Goal: Task Accomplishment & Management: Complete application form

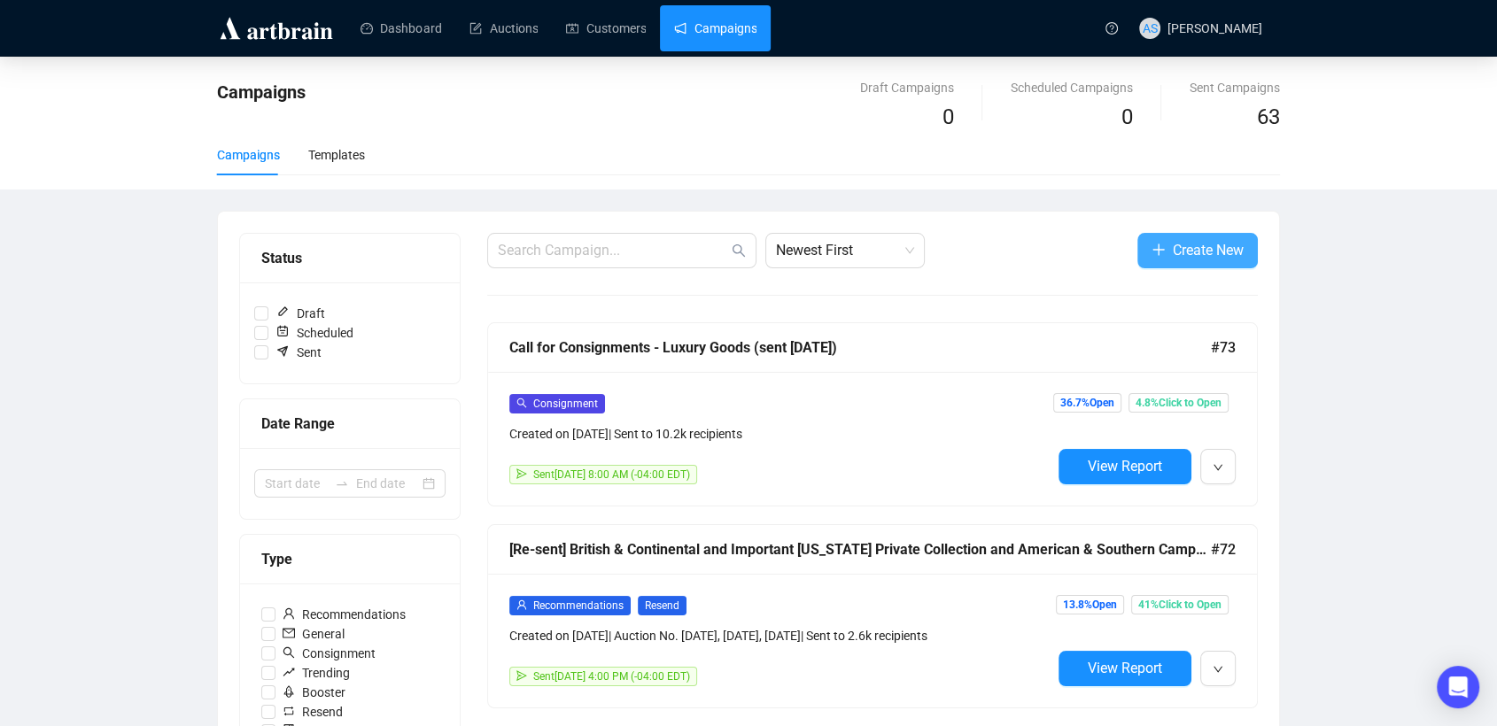
click at [1154, 249] on icon "plus" at bounding box center [1159, 250] width 14 height 14
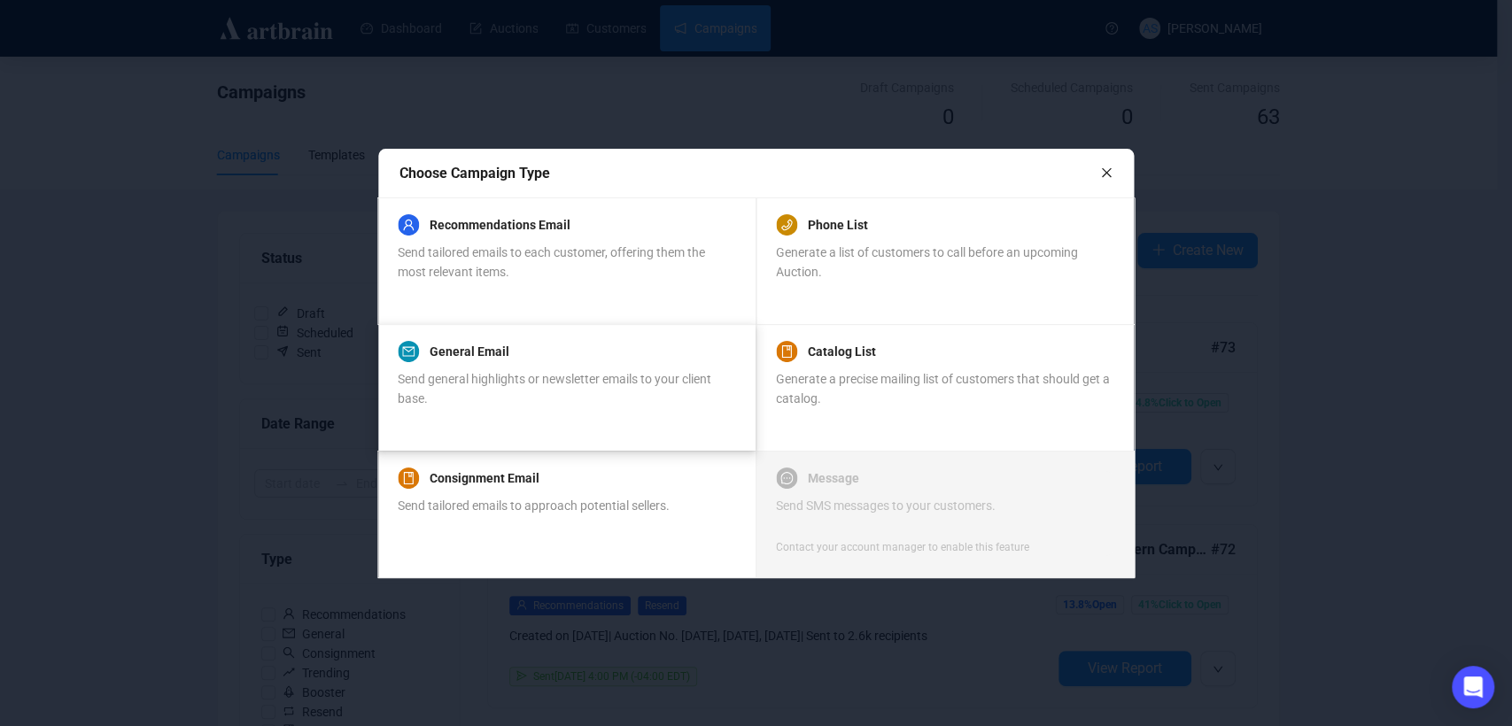
click at [562, 393] on div "Send general highlights or newsletter emails to your client base." at bounding box center [566, 388] width 337 height 39
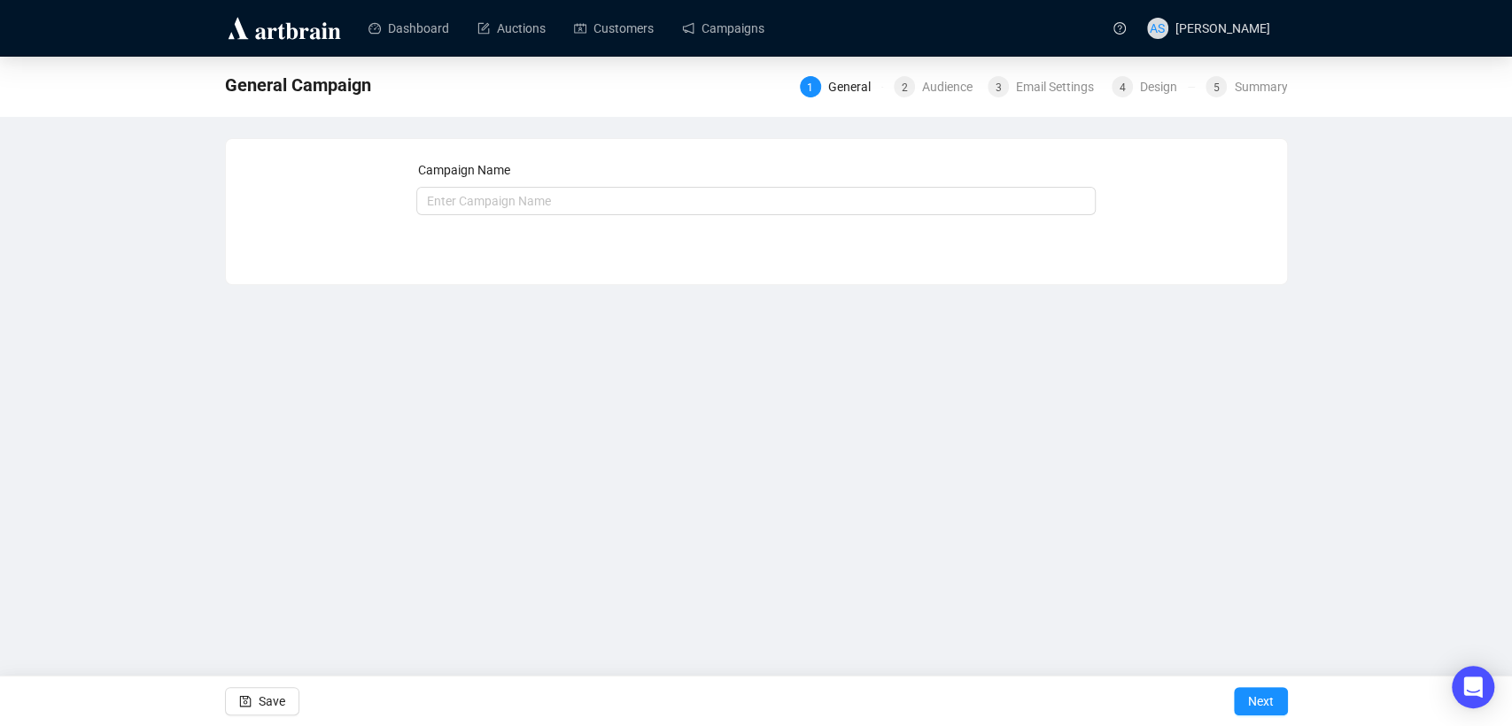
click at [553, 219] on div "Campaign Name Save Next" at bounding box center [755, 198] width 679 height 76
click at [539, 203] on input "text" at bounding box center [755, 201] width 679 height 28
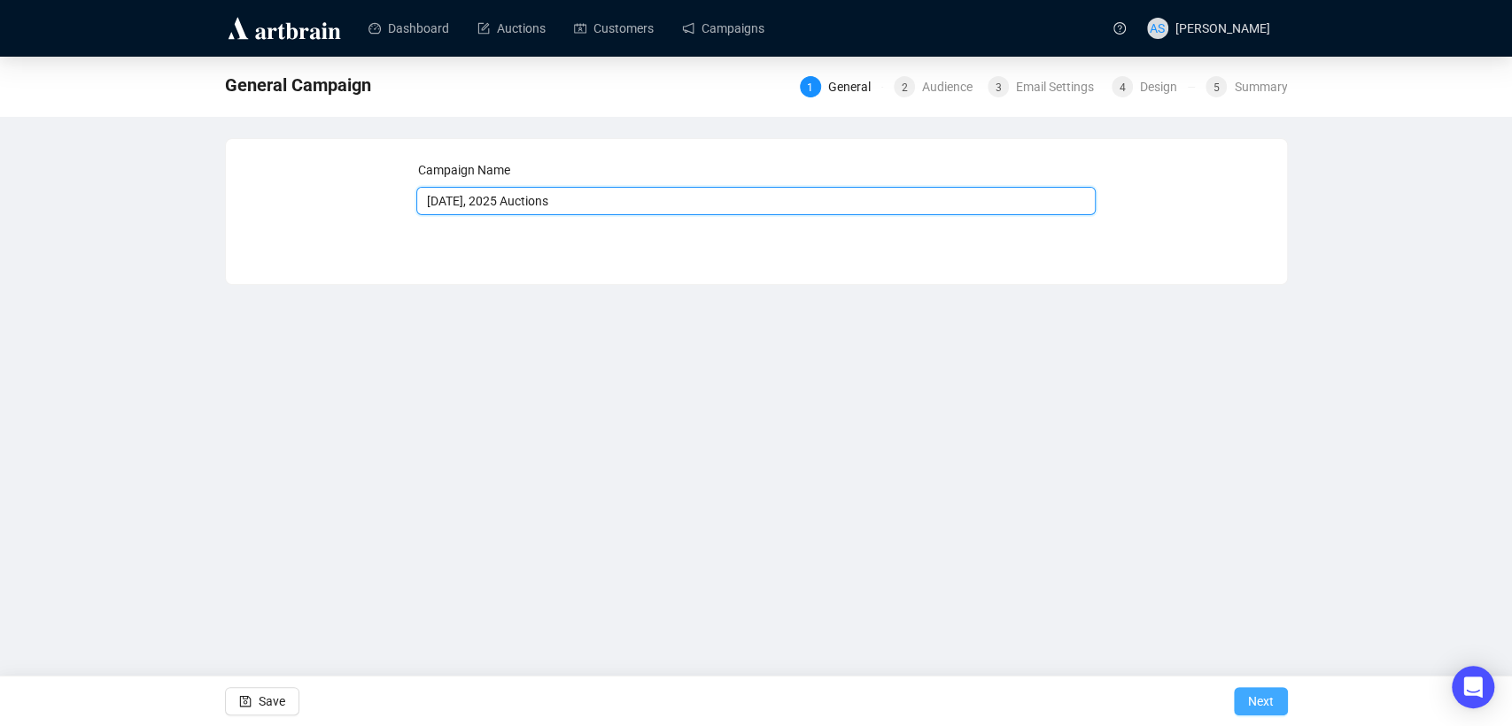
type input "[DATE], 2025 Auctions"
click at [1276, 699] on button "Next" at bounding box center [1261, 701] width 54 height 28
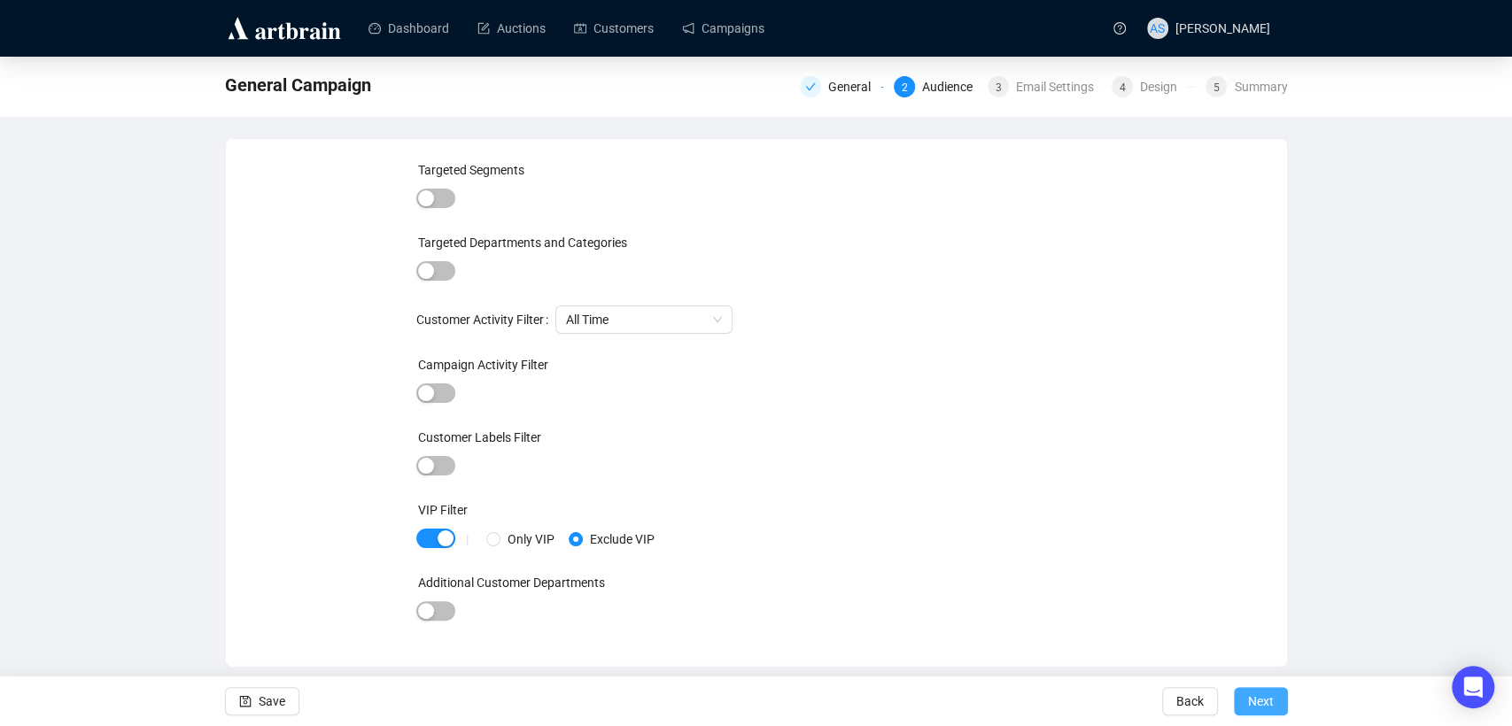
click at [1256, 697] on span "Next" at bounding box center [1261, 702] width 26 height 50
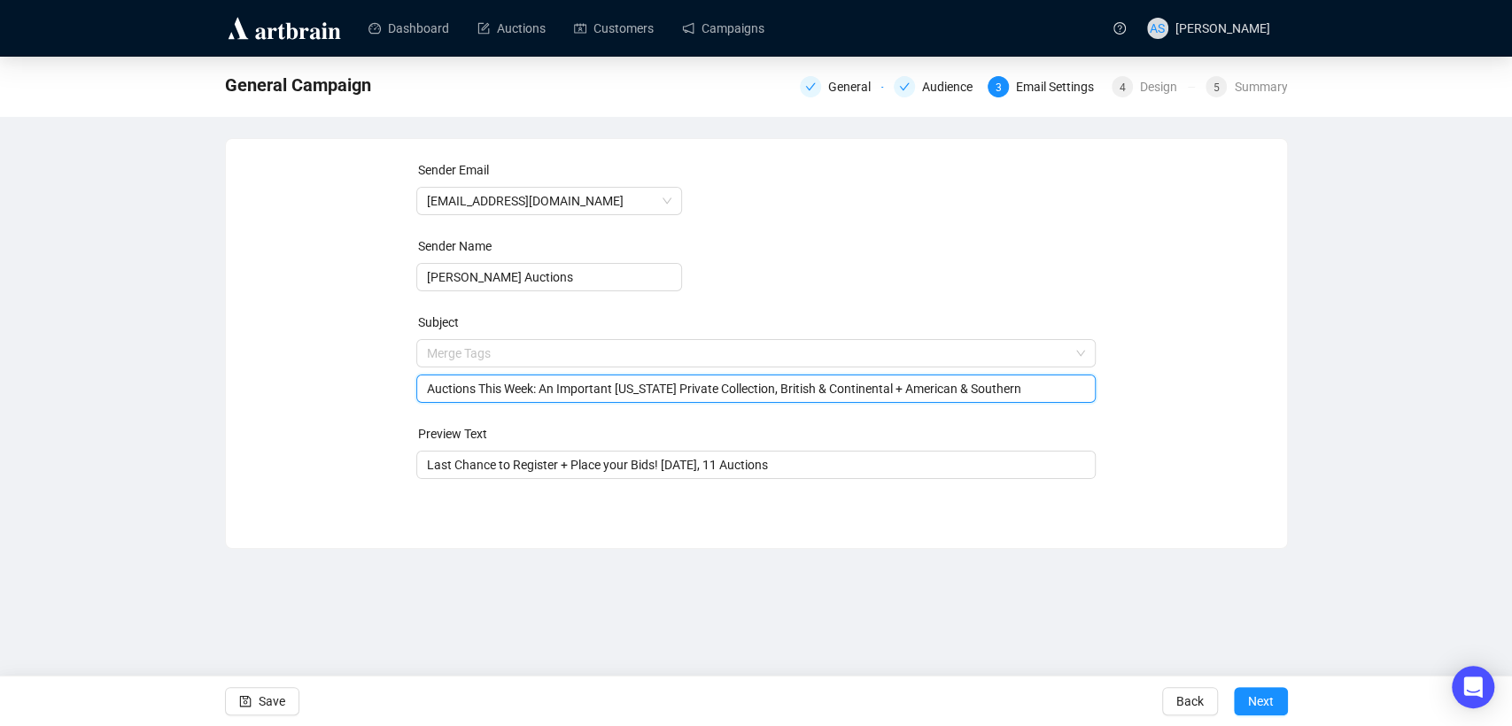
drag, startPoint x: 1038, startPoint y: 351, endPoint x: 159, endPoint y: 312, distance: 879.6
click at [161, 312] on div "General Campaign General Audience 3 Email Settings 4 Design 5 Summary Sender Em…" at bounding box center [756, 303] width 1512 height 492
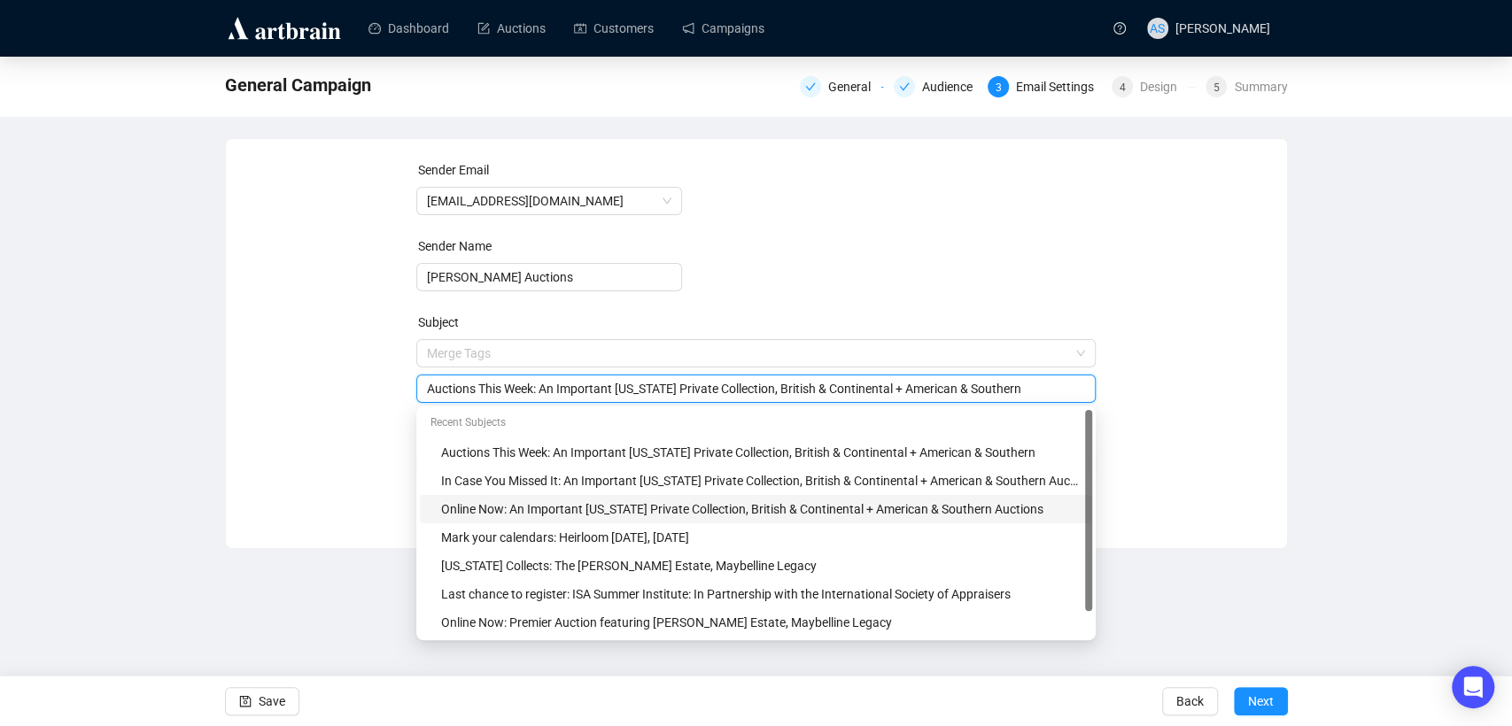
click at [591, 519] on div "Online Now: An Important [US_STATE] Private Collection, British & Continental +…" at bounding box center [756, 509] width 672 height 28
drag, startPoint x: 501, startPoint y: 395, endPoint x: 1050, endPoint y: 395, distance: 548.3
click at [1050, 395] on input "Online Now: An Important [US_STATE] Private Collection, British & Continental +…" at bounding box center [756, 388] width 658 height 19
paste input "Jewelry"
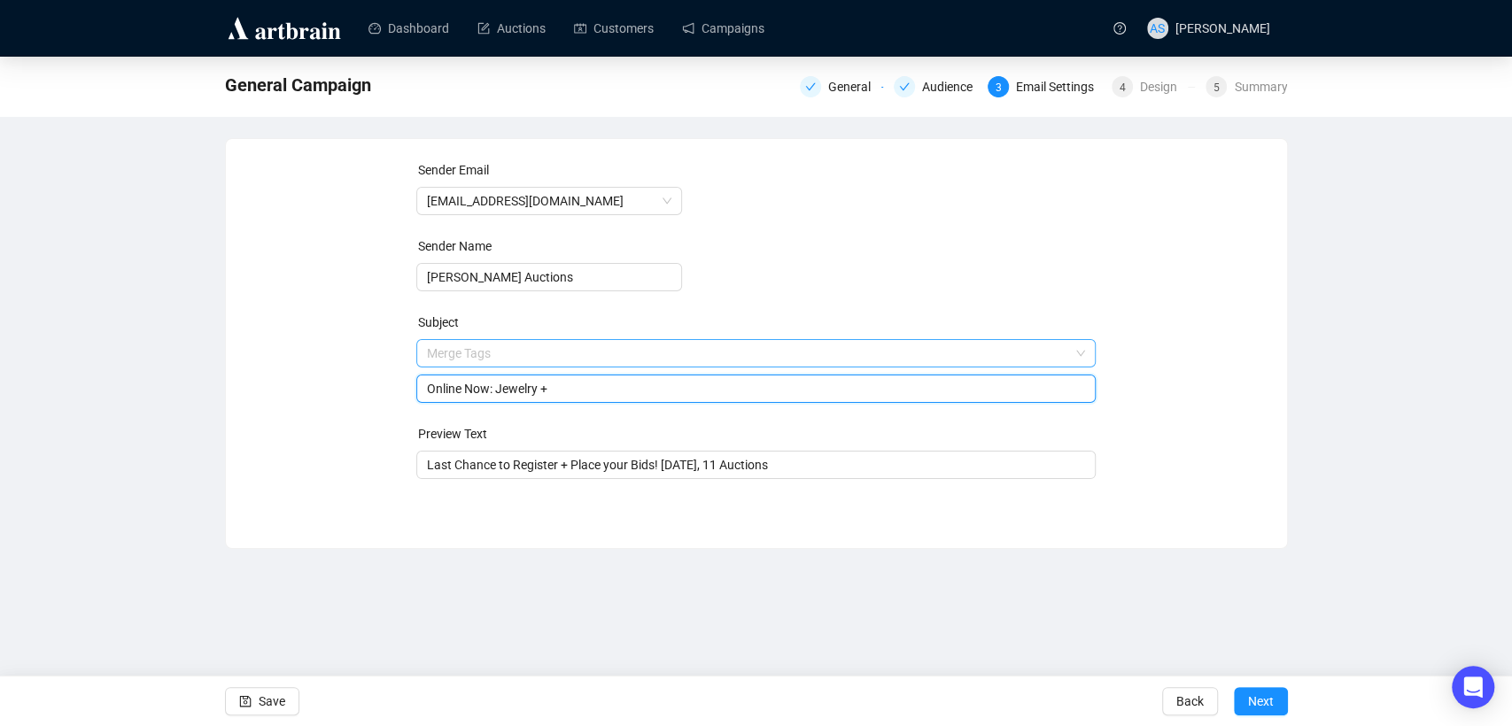
paste input "Emporium Including Sports Memorabilia"
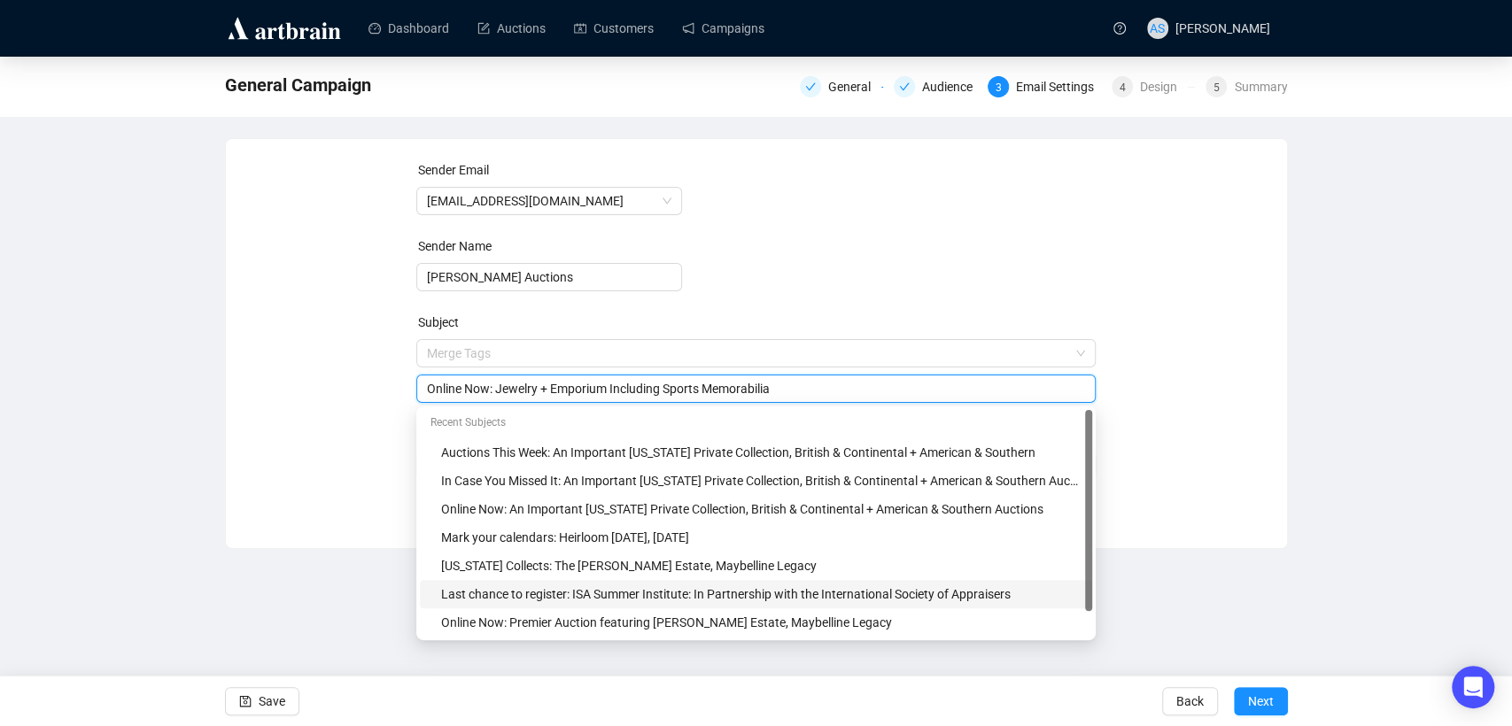
type input "Online Now: Jewelry + Emporium Including Sports Memorabilia"
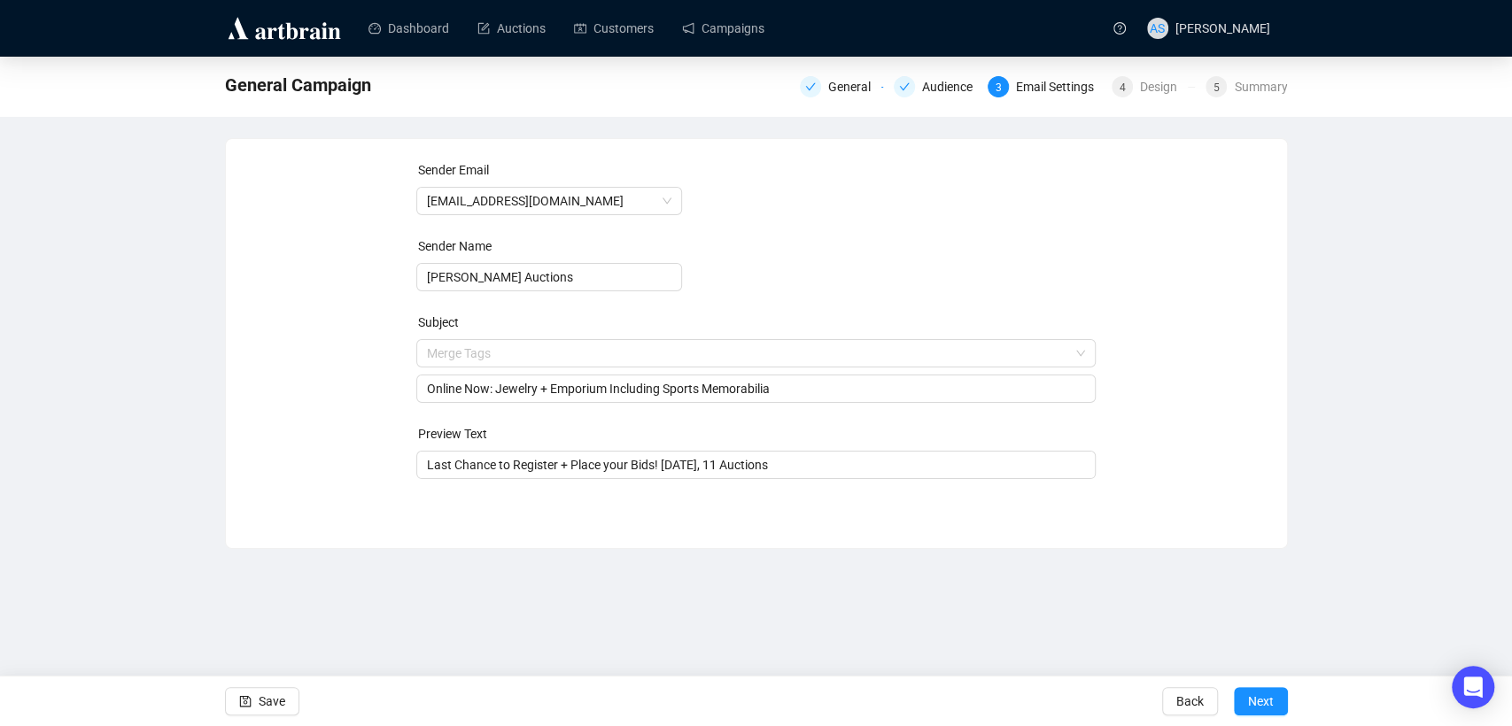
click at [1357, 413] on div "General Campaign General Audience 3 Email Settings 4 Design 5 Summary Sender Em…" at bounding box center [756, 303] width 1512 height 492
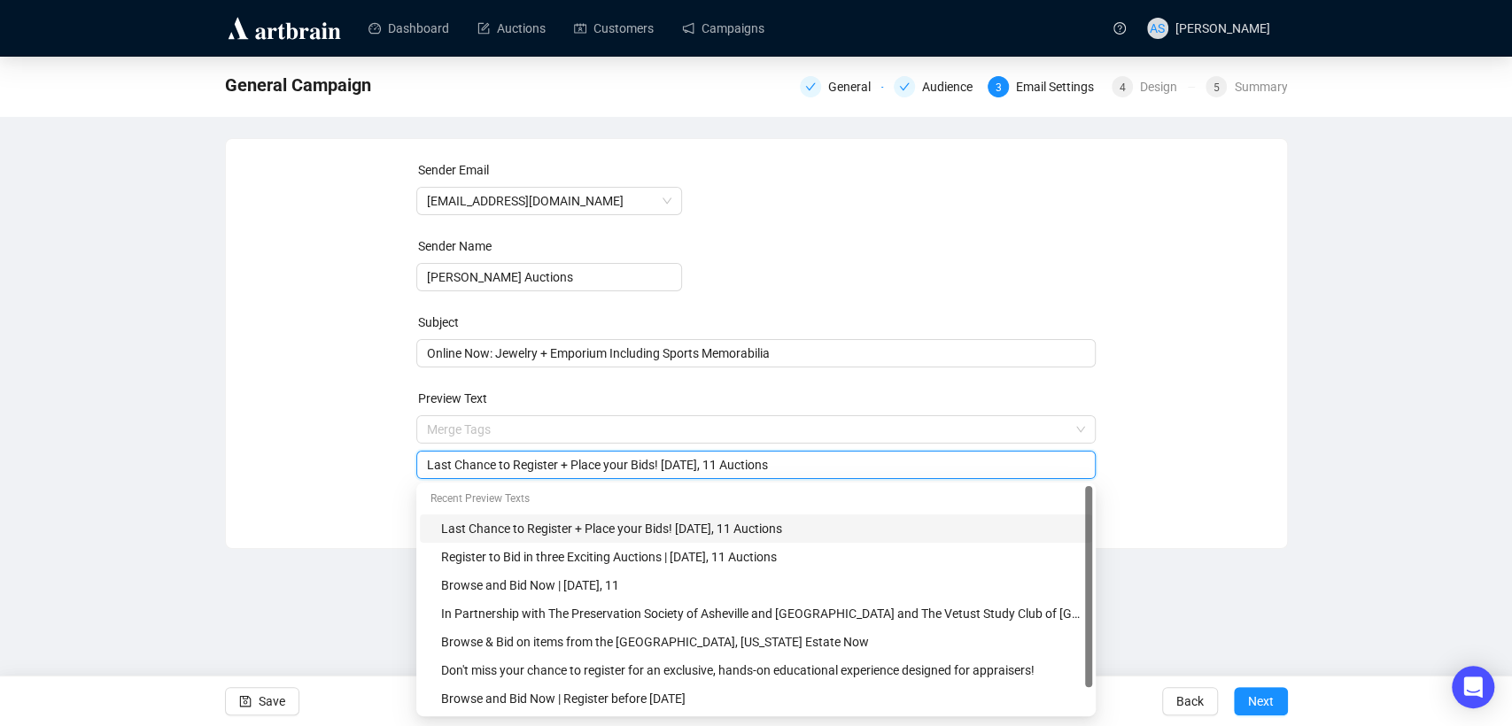
drag, startPoint x: 836, startPoint y: 474, endPoint x: 168, endPoint y: 469, distance: 667.9
click at [168, 469] on div "General Campaign General Audience 3 Email Settings 4 Design 5 Summary Sender Em…" at bounding box center [756, 303] width 1512 height 492
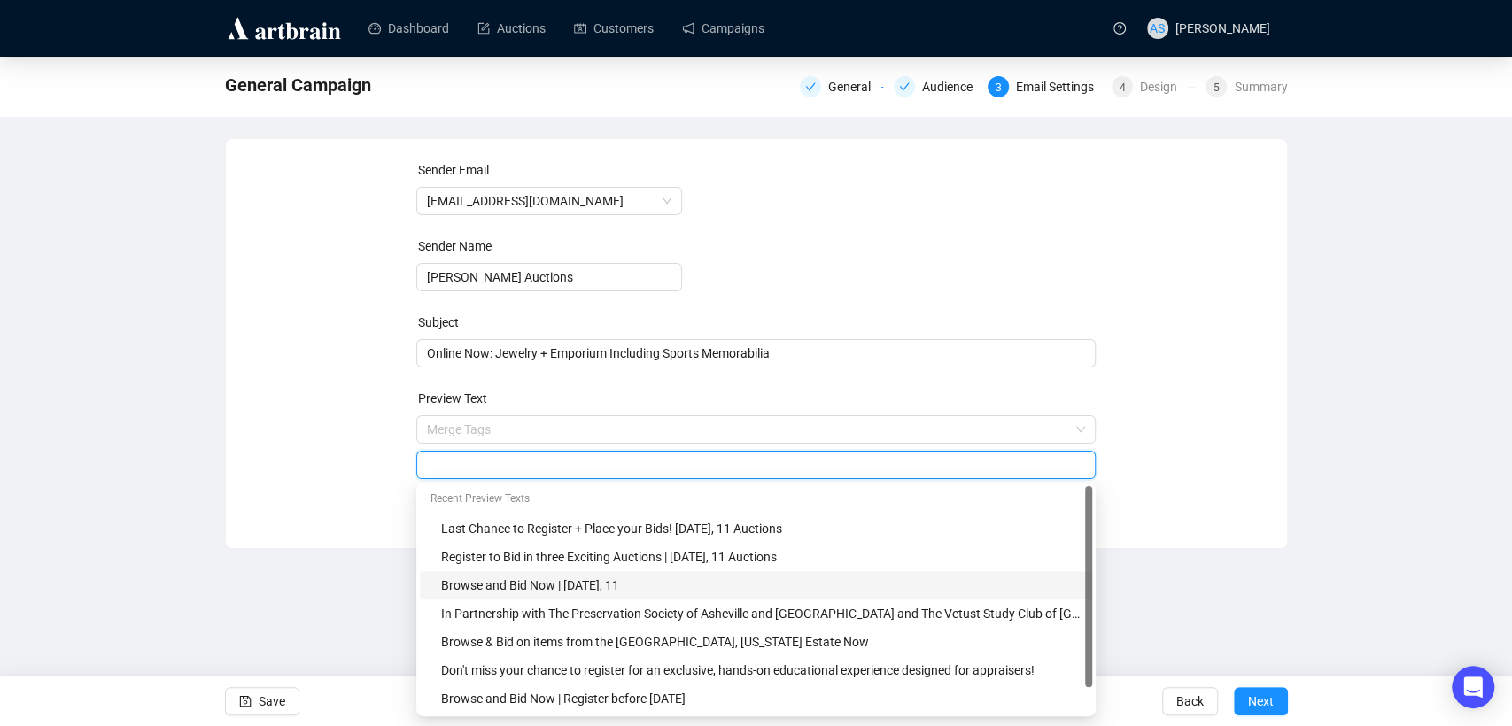
click at [561, 593] on div "Browse and Bid Now | [DATE], 11" at bounding box center [761, 585] width 640 height 19
drag, startPoint x: 648, startPoint y: 462, endPoint x: 612, endPoint y: 468, distance: 35.8
click at [612, 468] on input "Browse and Bid Now | [DATE], 11" at bounding box center [756, 464] width 658 height 19
type input "Browse and Bid Now | [DATE] + 26 Auctions"
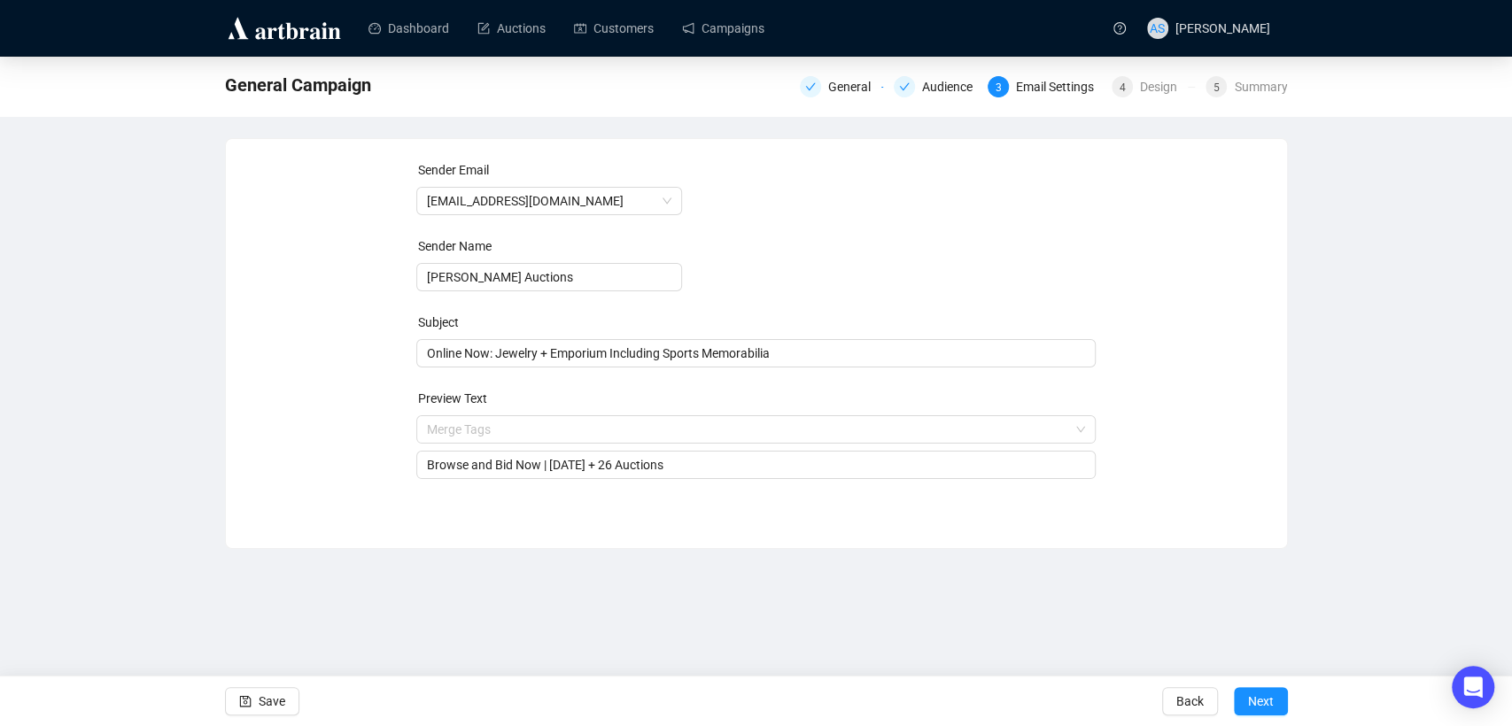
click at [1288, 306] on div "General Campaign General Audience 3 Email Settings 4 Design 5 Summary Sender Em…" at bounding box center [756, 303] width 1512 height 492
click at [1262, 702] on span "Next" at bounding box center [1261, 702] width 26 height 50
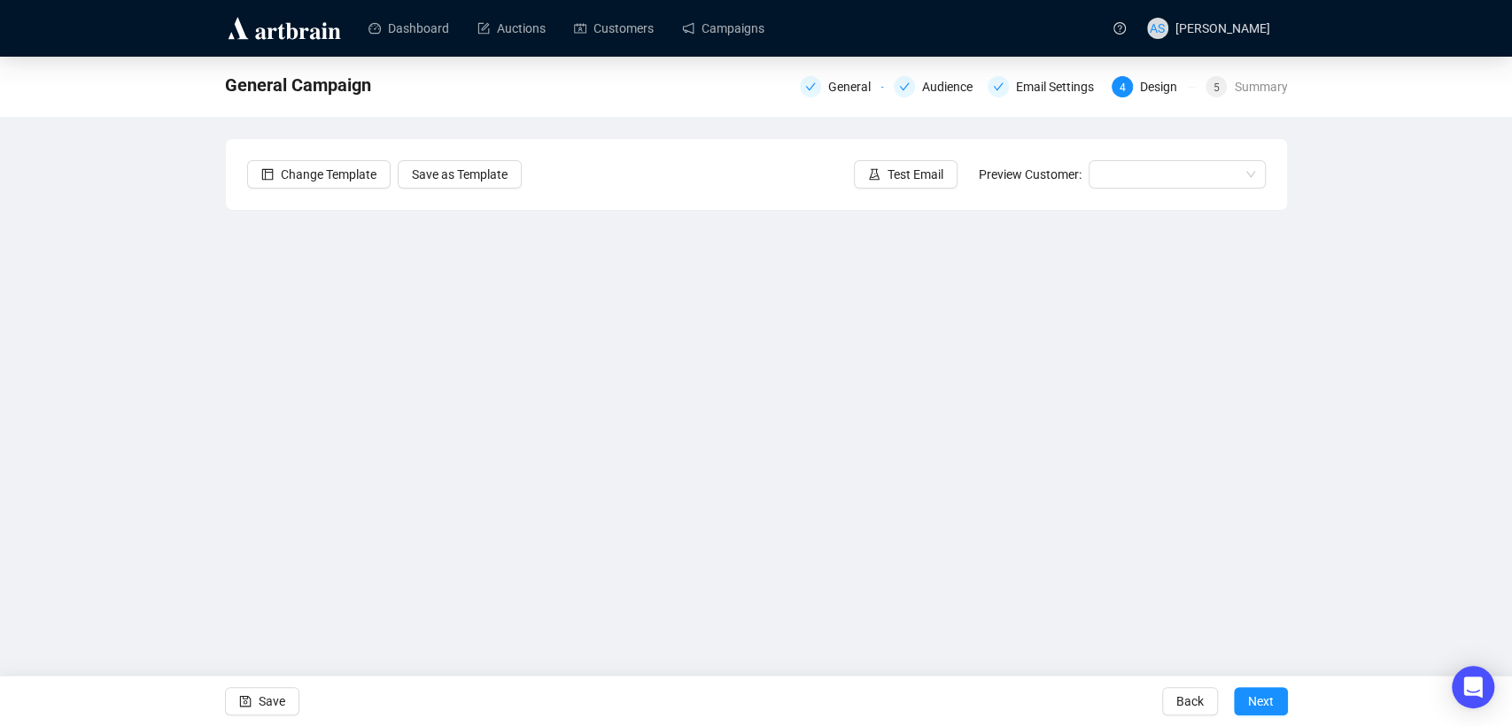
click at [1291, 520] on div "General Campaign General Audience Email Settings 4 Design 5 Summary Change Temp…" at bounding box center [756, 359] width 1512 height 604
click at [1375, 495] on div "General Campaign General Audience Email Settings 4 Design 5 Summary Change Temp…" at bounding box center [756, 359] width 1512 height 604
click at [254, 707] on button "Save" at bounding box center [262, 701] width 74 height 28
click at [1438, 413] on div "[DATE], 2025 Auctions General Audience Email Settings 4 Design 5 Summary Change…" at bounding box center [756, 359] width 1512 height 604
click at [1378, 343] on div "[DATE], 2025 Auctions General Audience Email Settings 4 Design 5 Summary Change…" at bounding box center [756, 359] width 1512 height 604
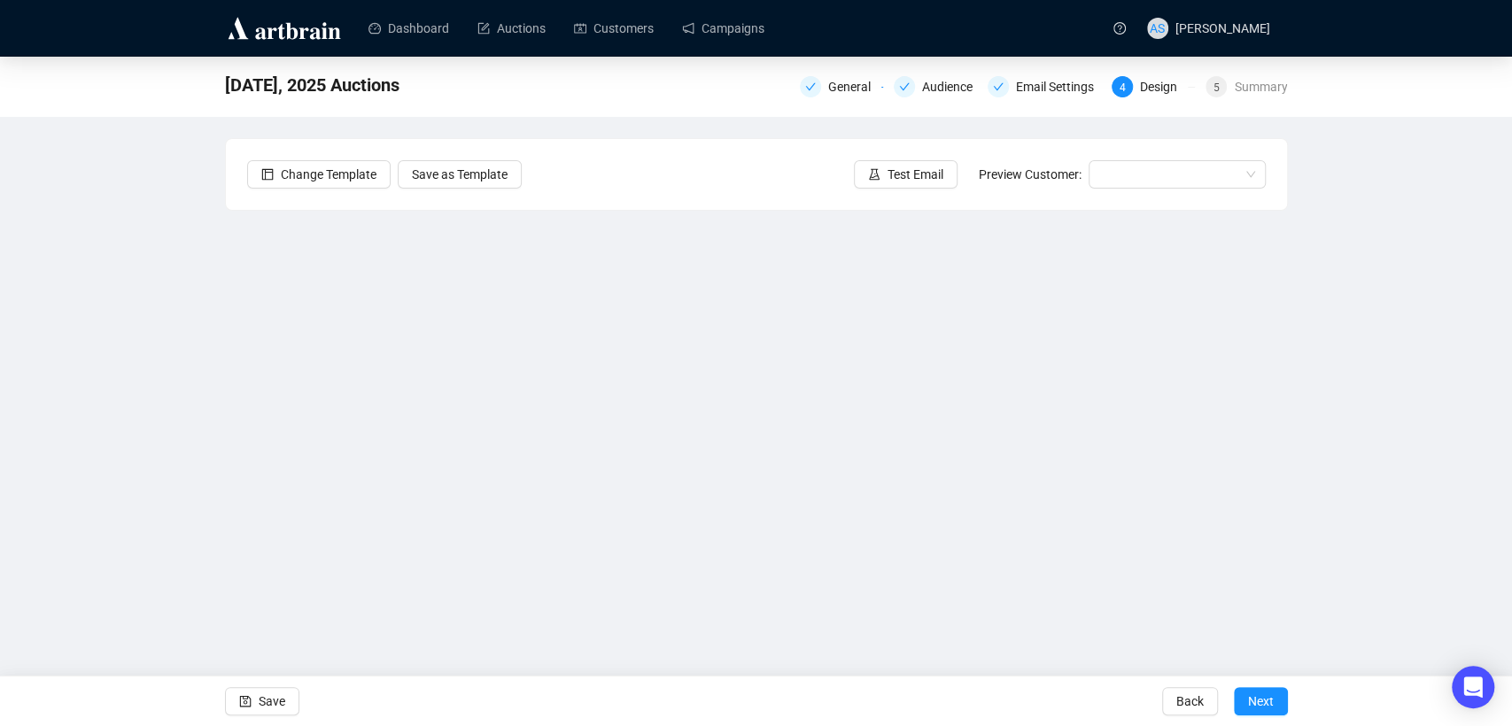
click at [1310, 434] on div "[DATE], 2025 Auctions General Audience Email Settings 4 Design 5 Summary Change…" at bounding box center [756, 359] width 1512 height 604
click at [139, 337] on div "[DATE], 2025 Auctions General Audience Email Settings 4 Design 5 Summary Change…" at bounding box center [756, 359] width 1512 height 604
click at [95, 414] on div "[DATE], 2025 Auctions General Audience Email Settings 4 Design 5 Summary Change…" at bounding box center [756, 359] width 1512 height 604
click at [122, 388] on div "[DATE], 2025 Auctions General Audience Email Settings 4 Design 5 Summary Change…" at bounding box center [756, 359] width 1512 height 604
click at [1355, 392] on div "[DATE], 2025 Auctions General Audience Email Settings 4 Design 5 Summary Change…" at bounding box center [756, 359] width 1512 height 604
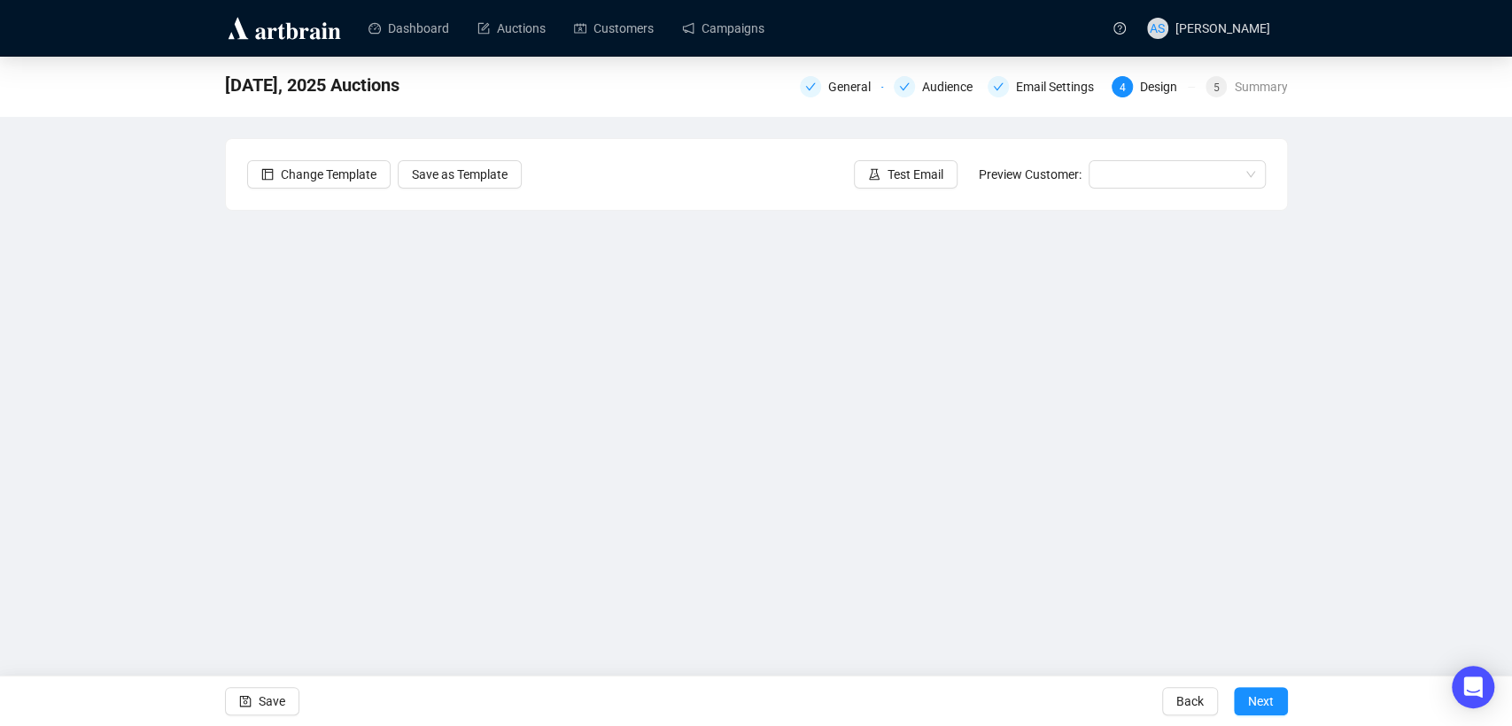
click at [1377, 386] on div "[DATE], 2025 Auctions General Audience Email Settings 4 Design 5 Summary Change…" at bounding box center [756, 359] width 1512 height 604
click at [1382, 401] on div "[DATE], 2025 Auctions General Audience Email Settings 4 Design 5 Summary Change…" at bounding box center [756, 359] width 1512 height 604
click at [1343, 462] on div "[DATE], 2025 Auctions General Audience Email Settings 4 Design 5 Summary Change…" at bounding box center [756, 359] width 1512 height 604
click at [271, 703] on span "Save" at bounding box center [272, 702] width 27 height 50
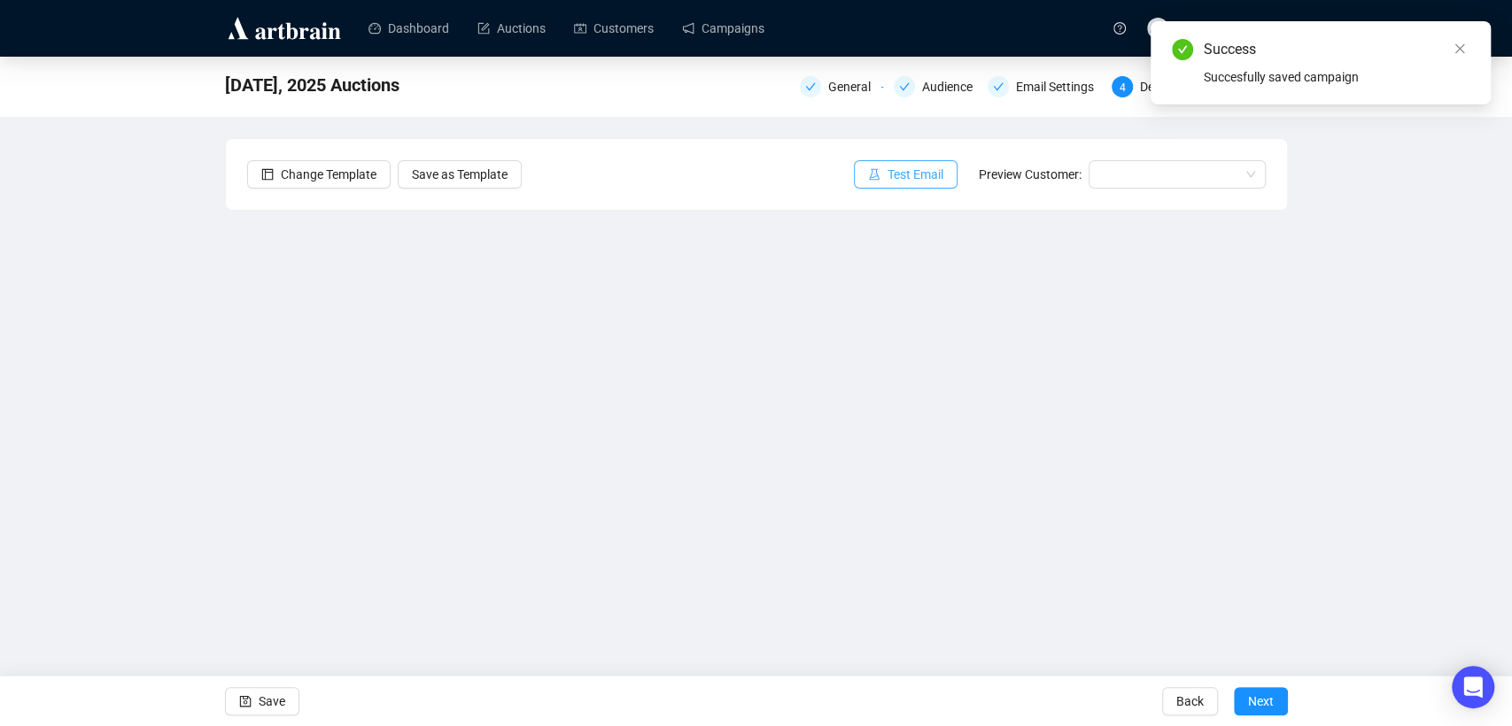
click at [924, 174] on span "Test Email" at bounding box center [916, 174] width 56 height 19
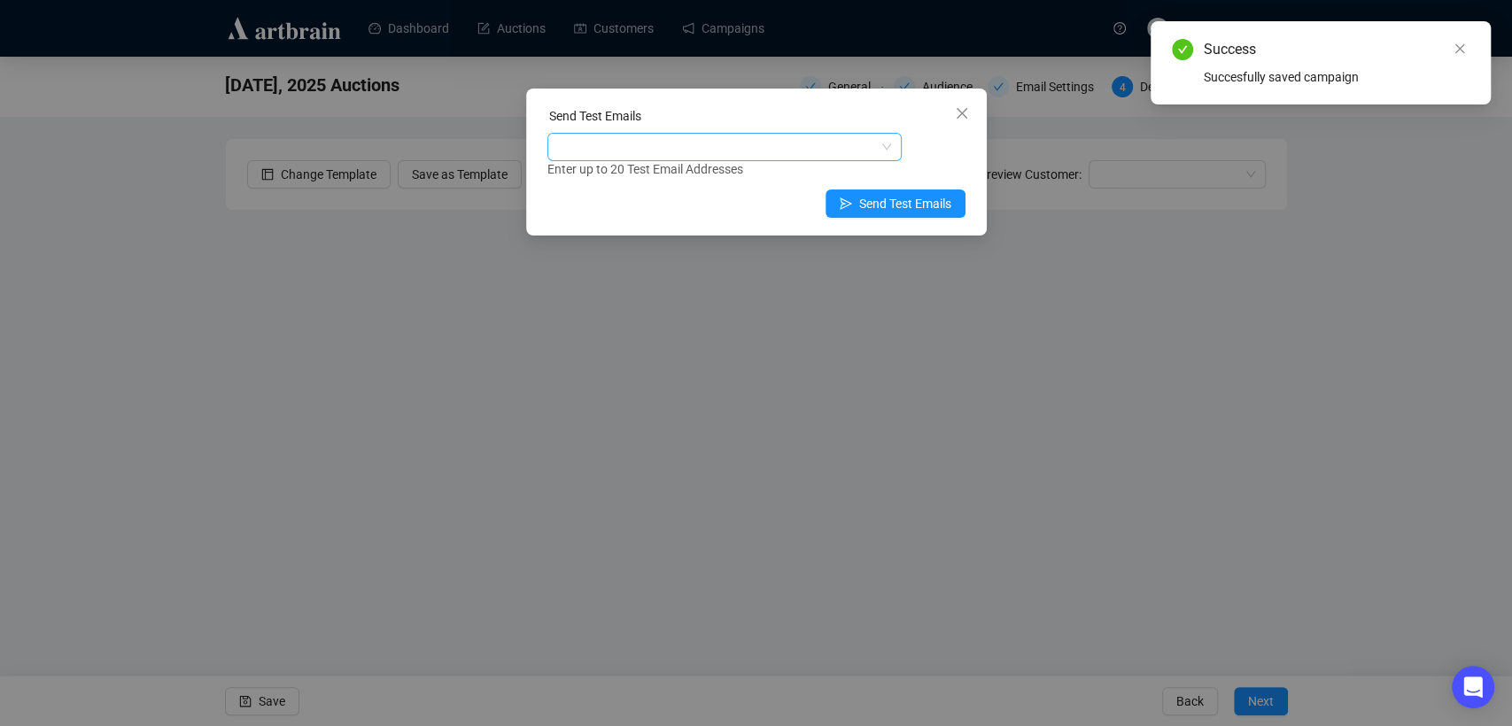
click at [724, 154] on div at bounding box center [715, 147] width 329 height 25
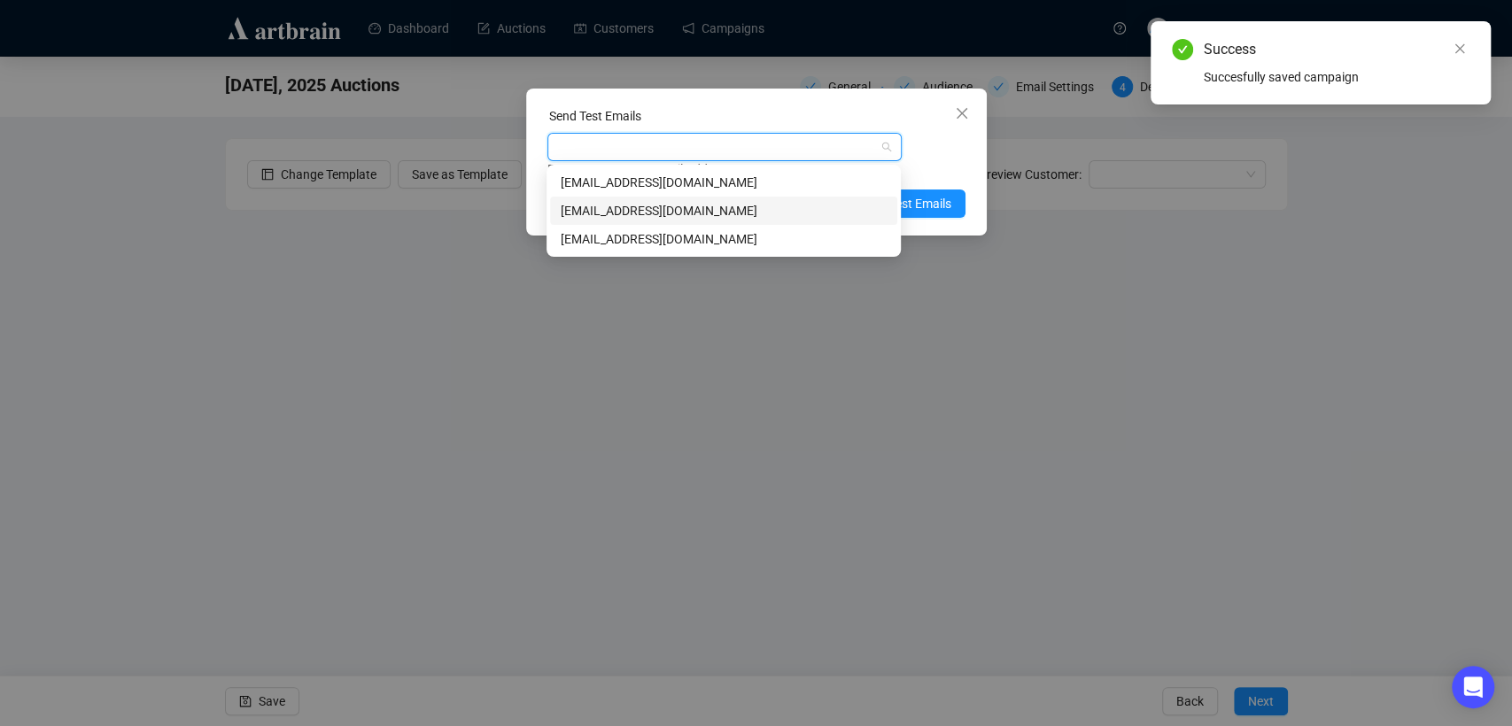
click at [663, 206] on div "[EMAIL_ADDRESS][DOMAIN_NAME]" at bounding box center [724, 210] width 326 height 19
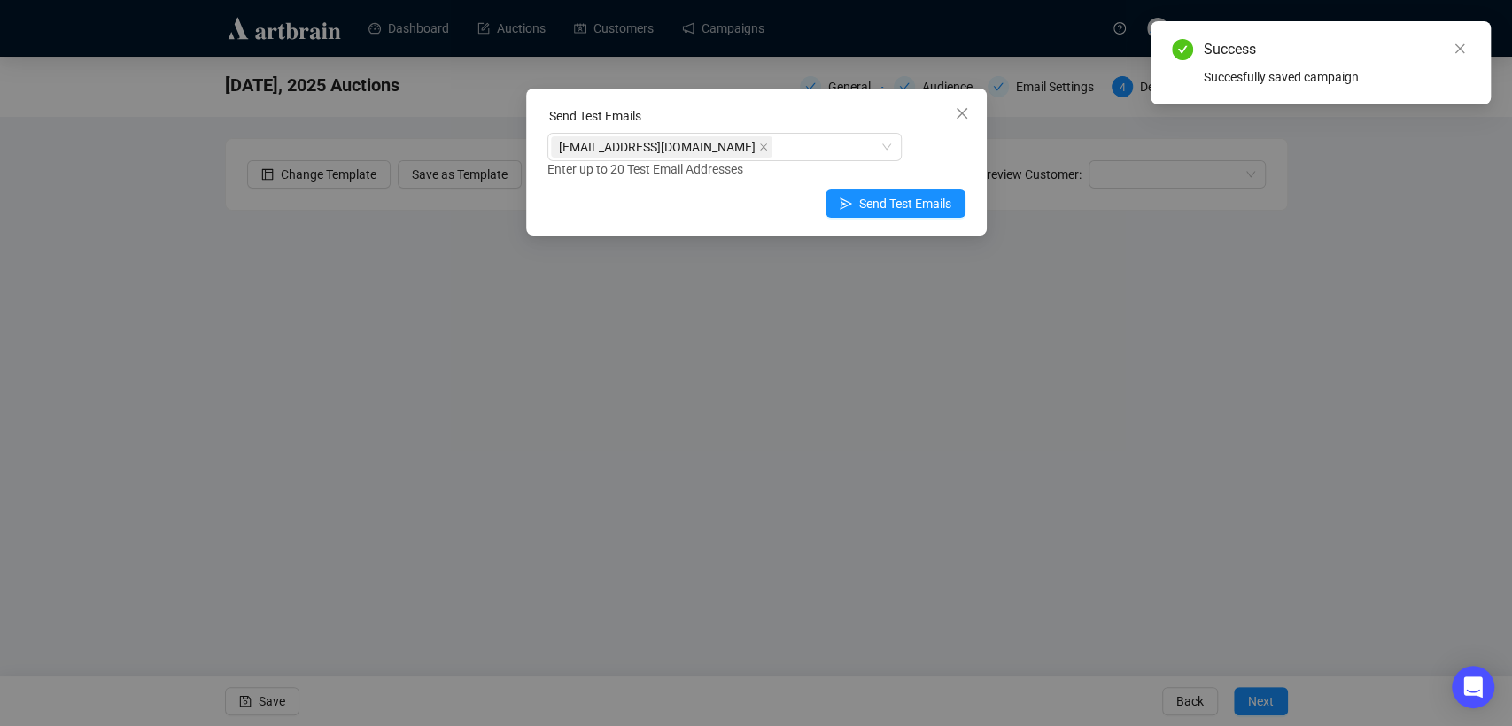
click at [942, 161] on div "Enter up to 20 Test Email Addresses" at bounding box center [756, 169] width 418 height 20
click at [931, 208] on span "Send Test Emails" at bounding box center [905, 203] width 92 height 19
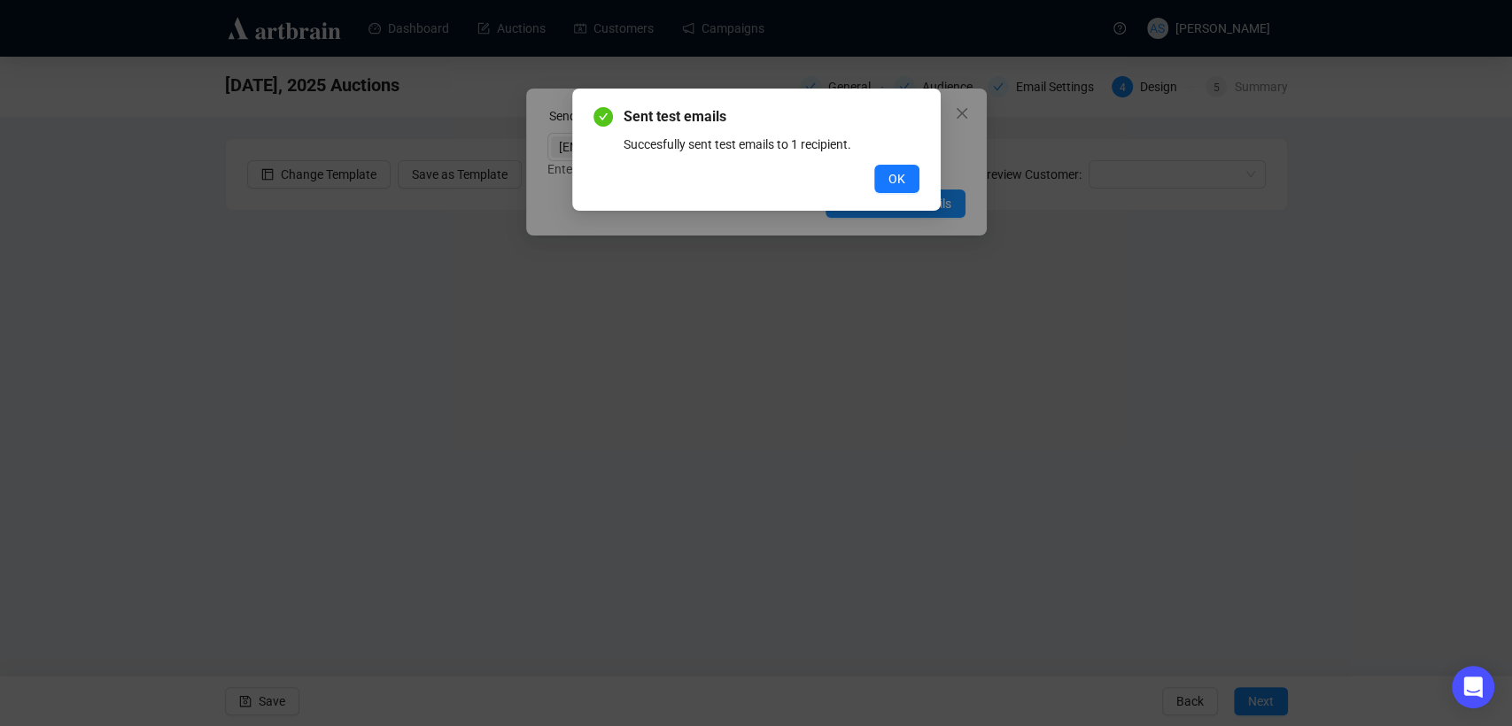
drag, startPoint x: 899, startPoint y: 171, endPoint x: 852, endPoint y: 167, distance: 47.1
click at [900, 170] on span "OK" at bounding box center [896, 178] width 17 height 19
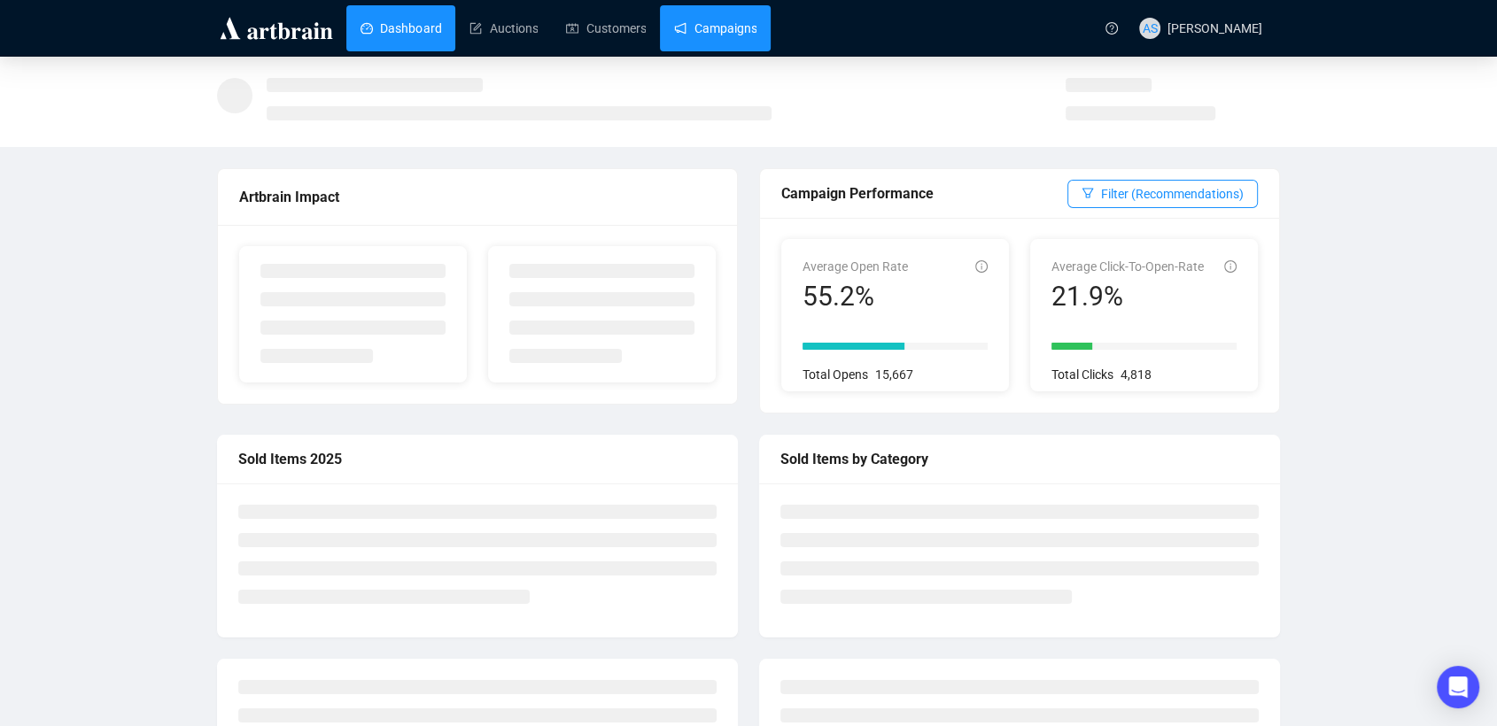
click at [702, 43] on link "Campaigns" at bounding box center [715, 28] width 82 height 46
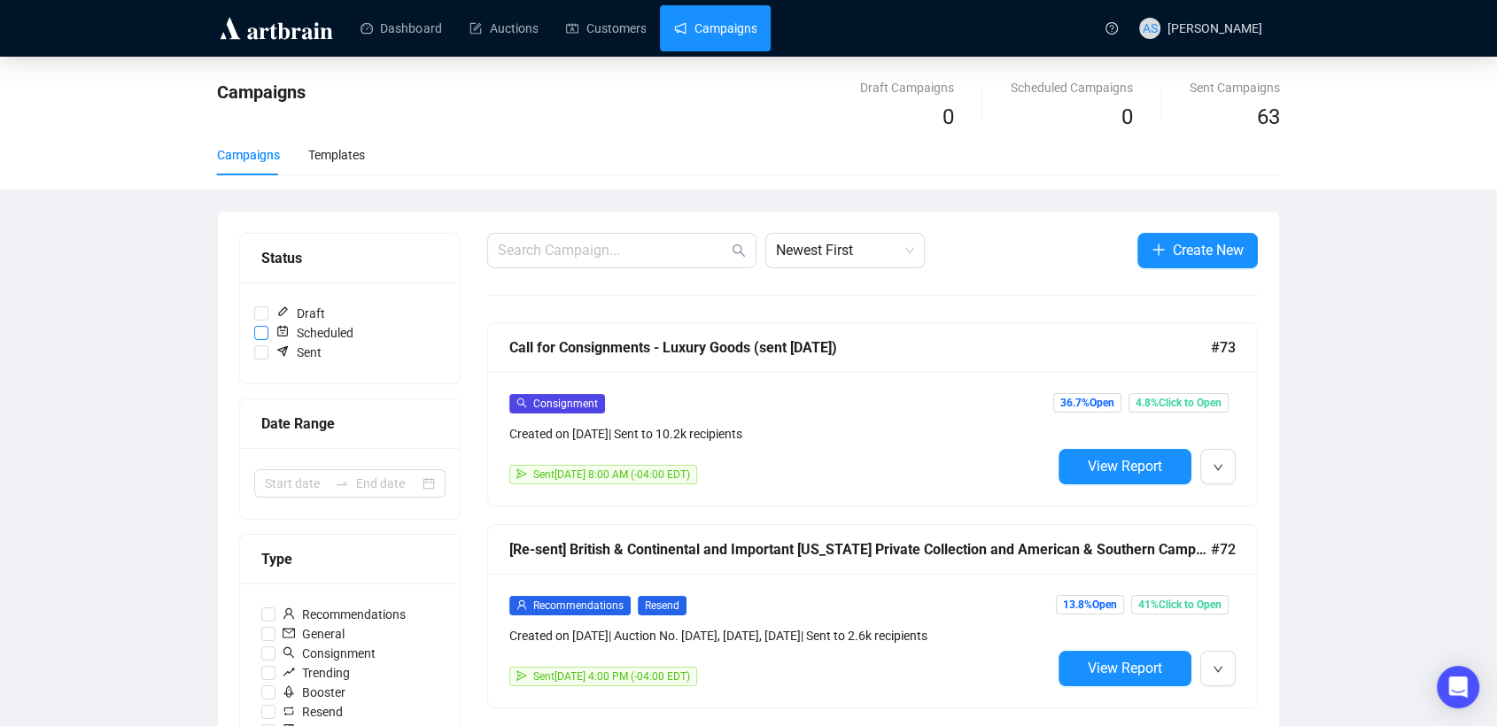
scroll to position [98, 0]
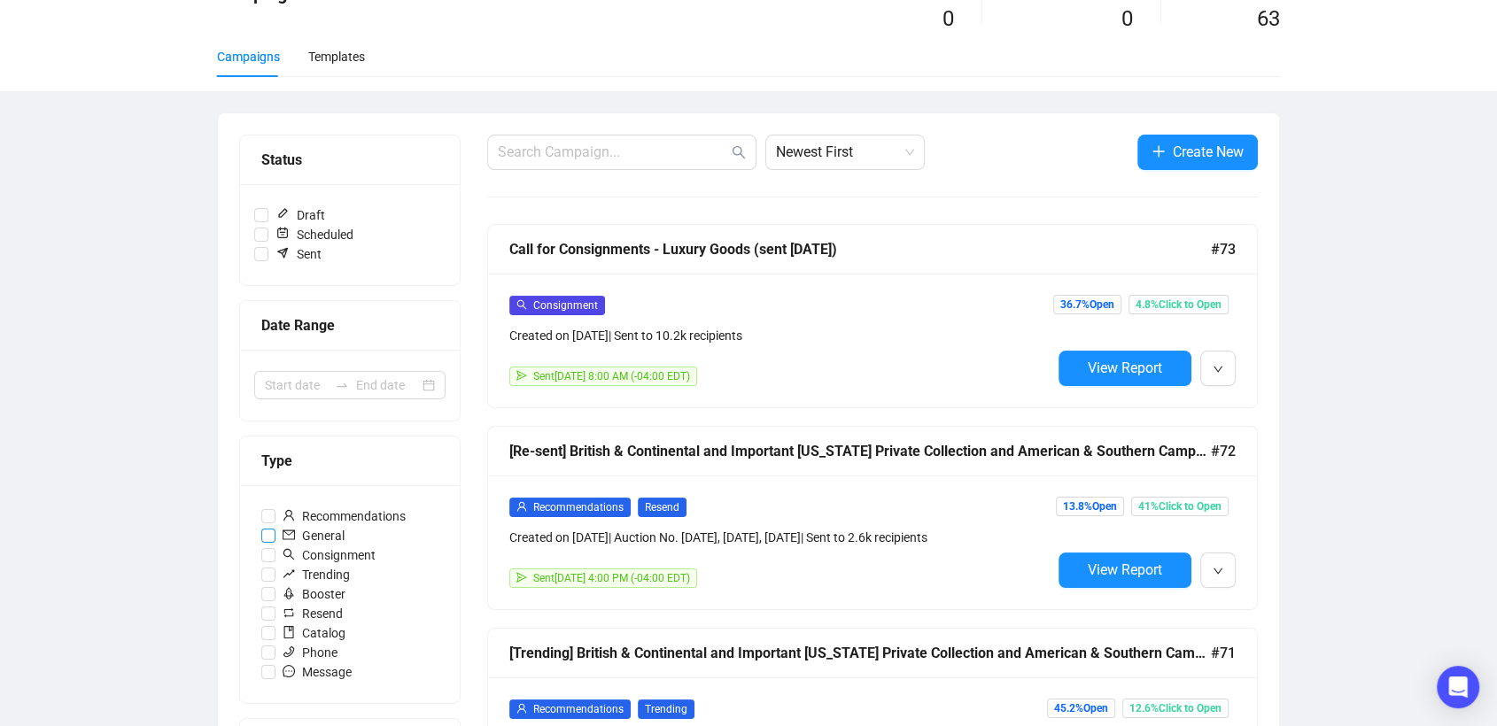
click at [298, 540] on span "General" at bounding box center [313, 535] width 76 height 19
click at [275, 540] on input "General" at bounding box center [268, 536] width 14 height 14
checkbox input "true"
